Goal: Find contact information: Find contact information

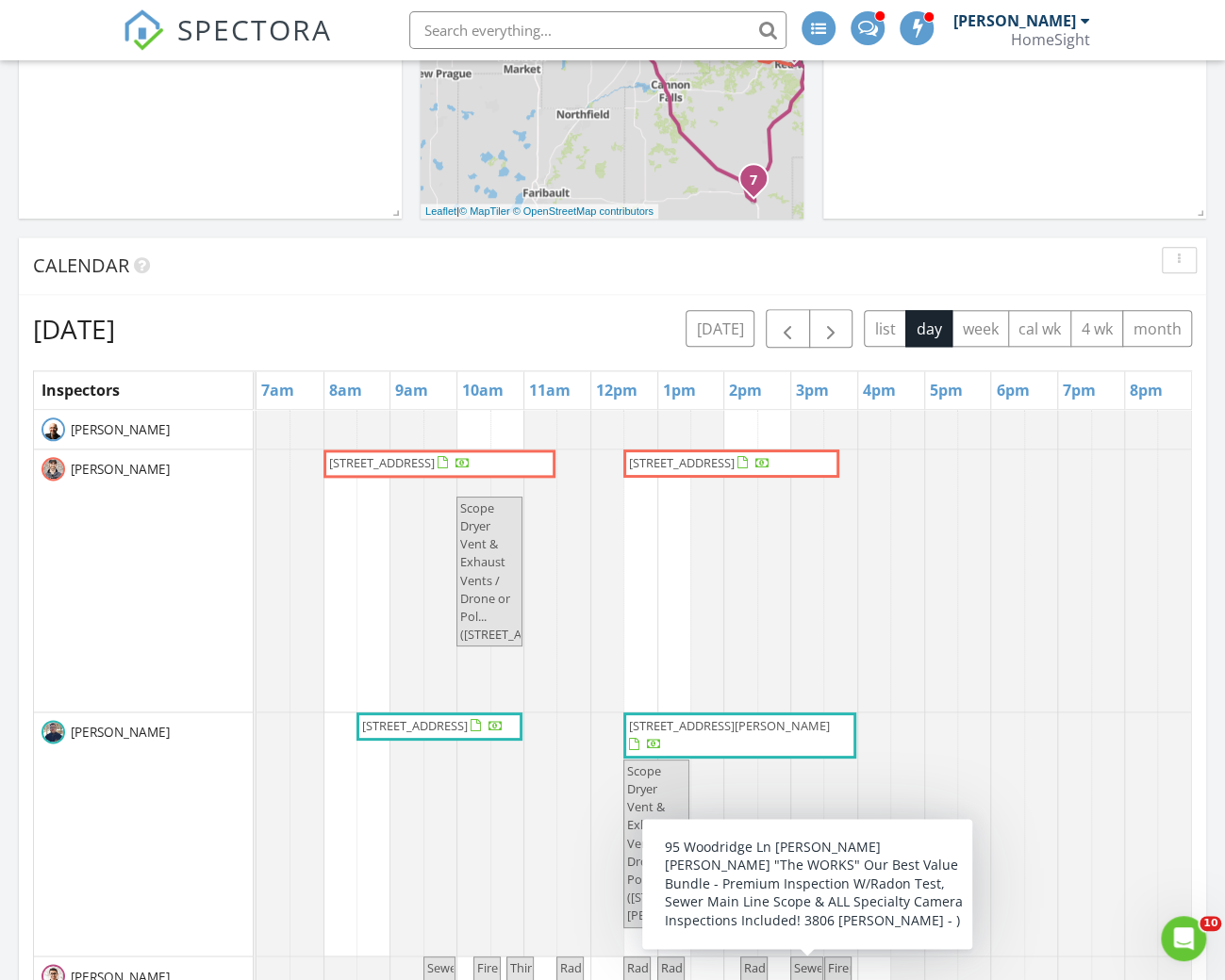
scroll to position [914, 0]
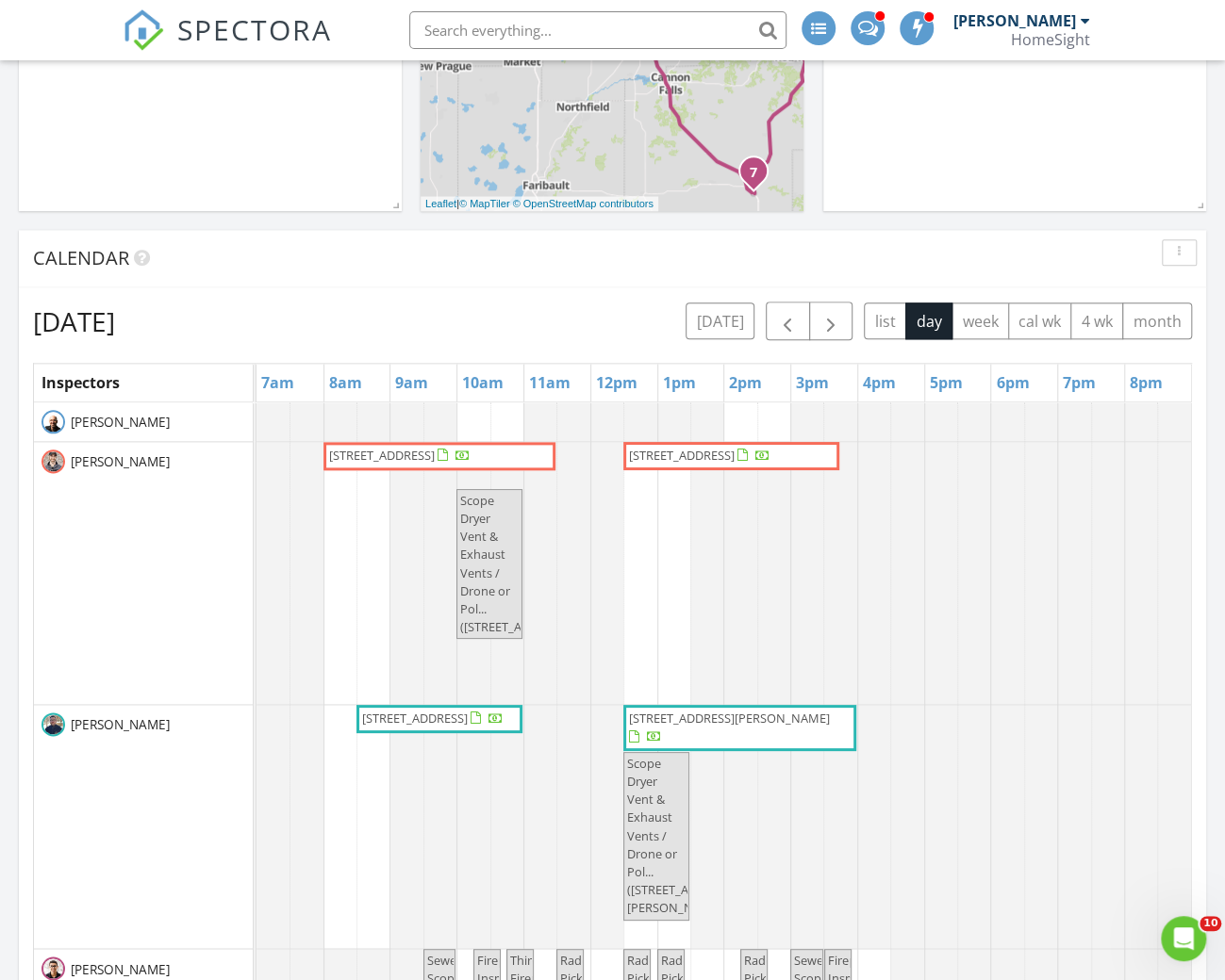
click at [409, 463] on span "16931 Dynamic Dr, Lakeville 55044" at bounding box center [400, 456] width 145 height 19
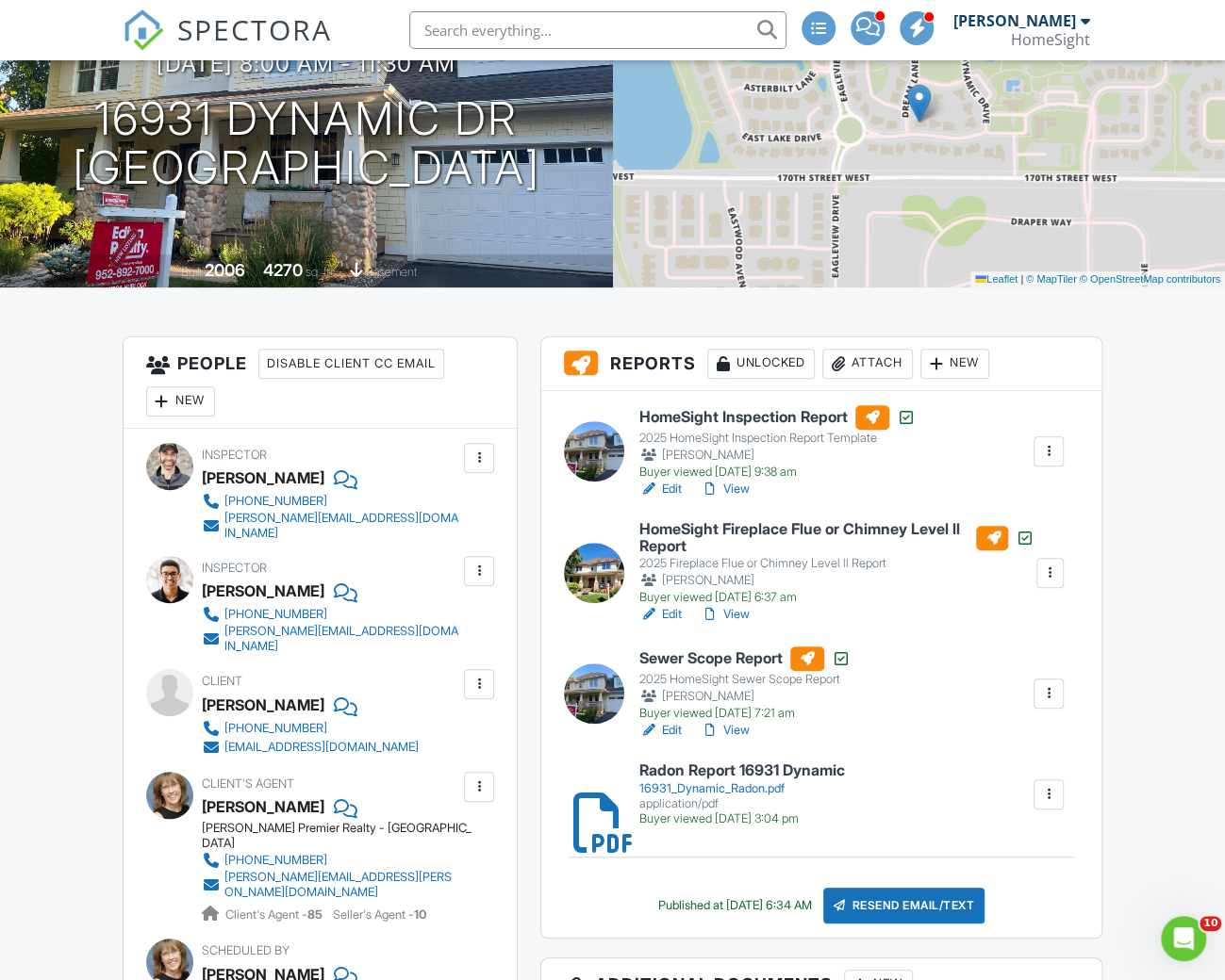
scroll to position [216, 0]
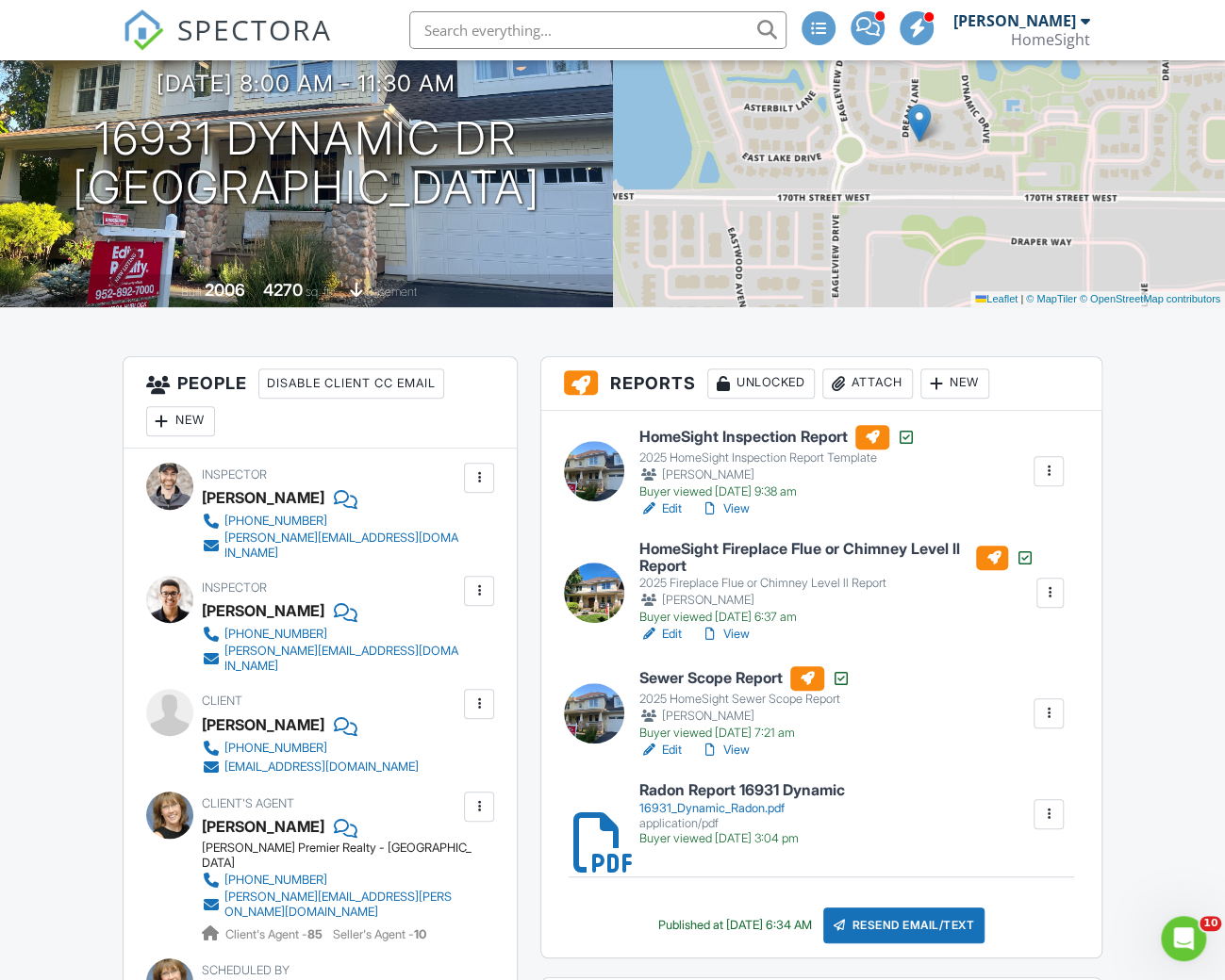
click at [739, 503] on link "View" at bounding box center [725, 509] width 49 height 19
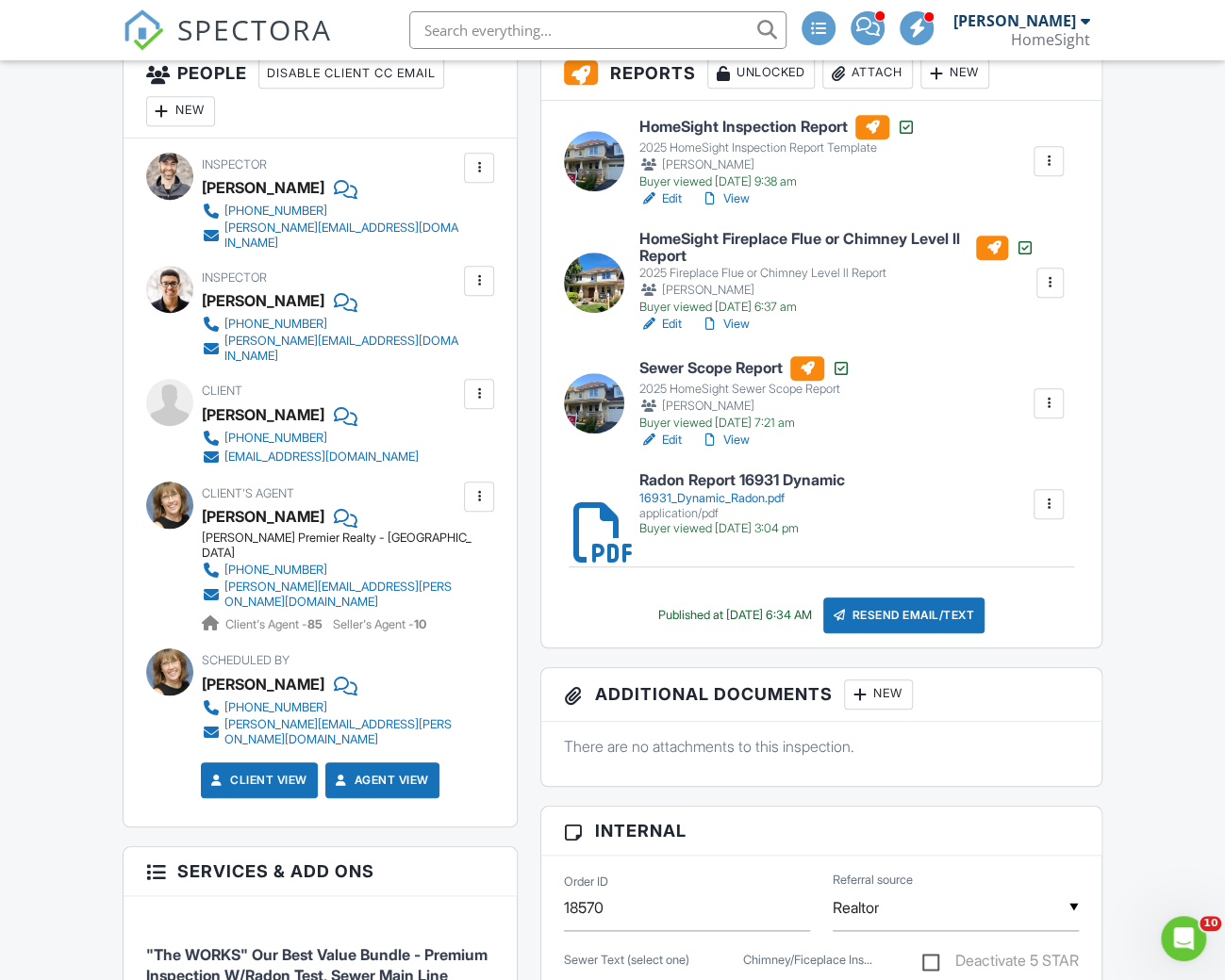
click at [317, 449] on div "[EMAIL_ADDRESS][DOMAIN_NAME]" at bounding box center [321, 456] width 194 height 15
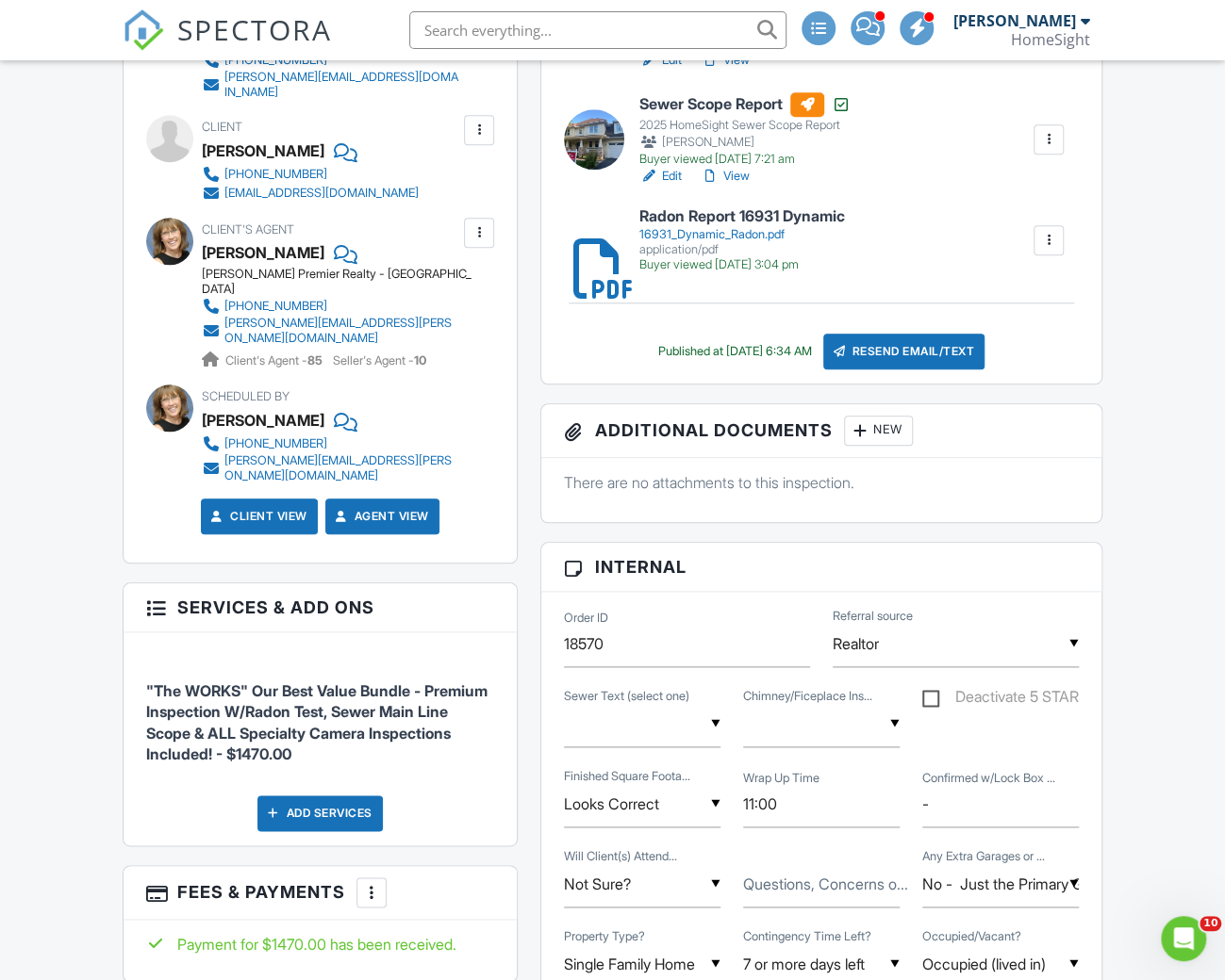
scroll to position [793, 0]
